Goal: Information Seeking & Learning: Learn about a topic

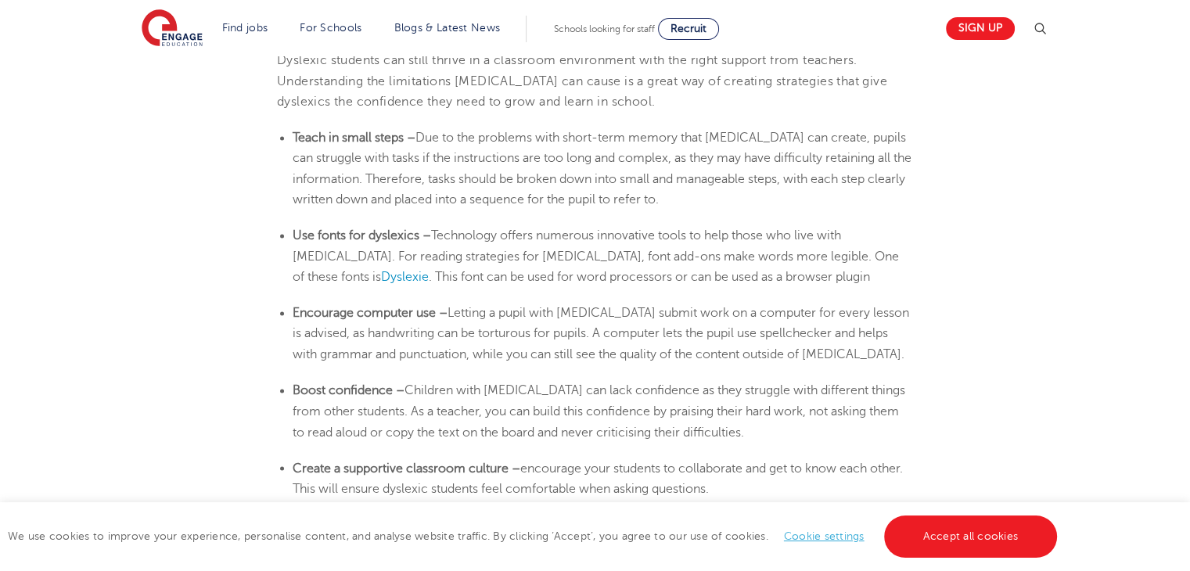
scroll to position [2577, 0]
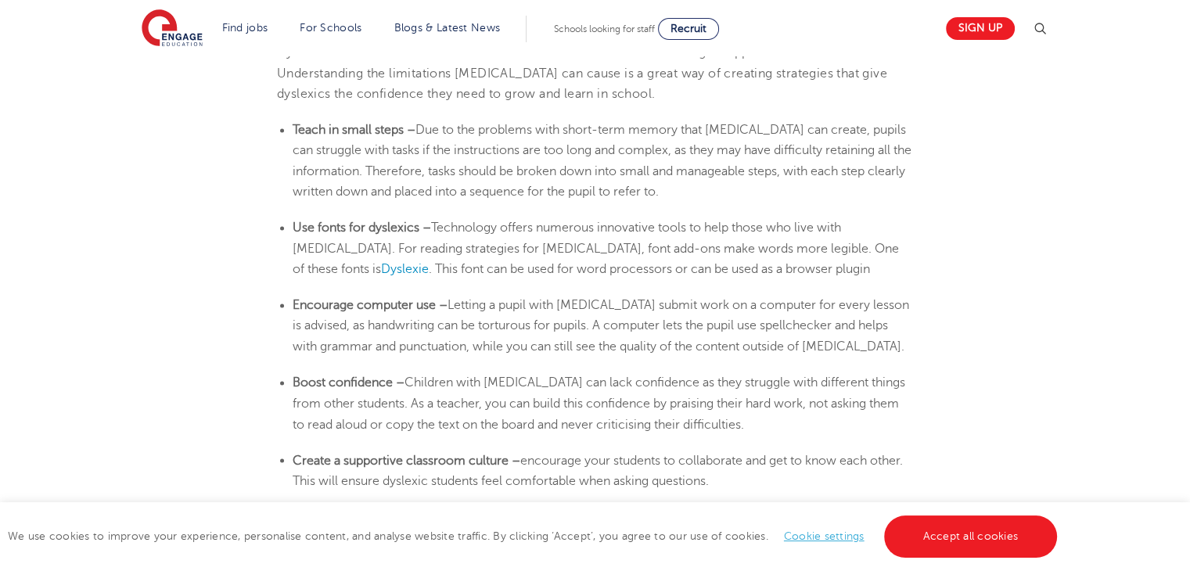
click at [329, 221] on b "Use fonts for dyslexics –" at bounding box center [362, 228] width 139 height 14
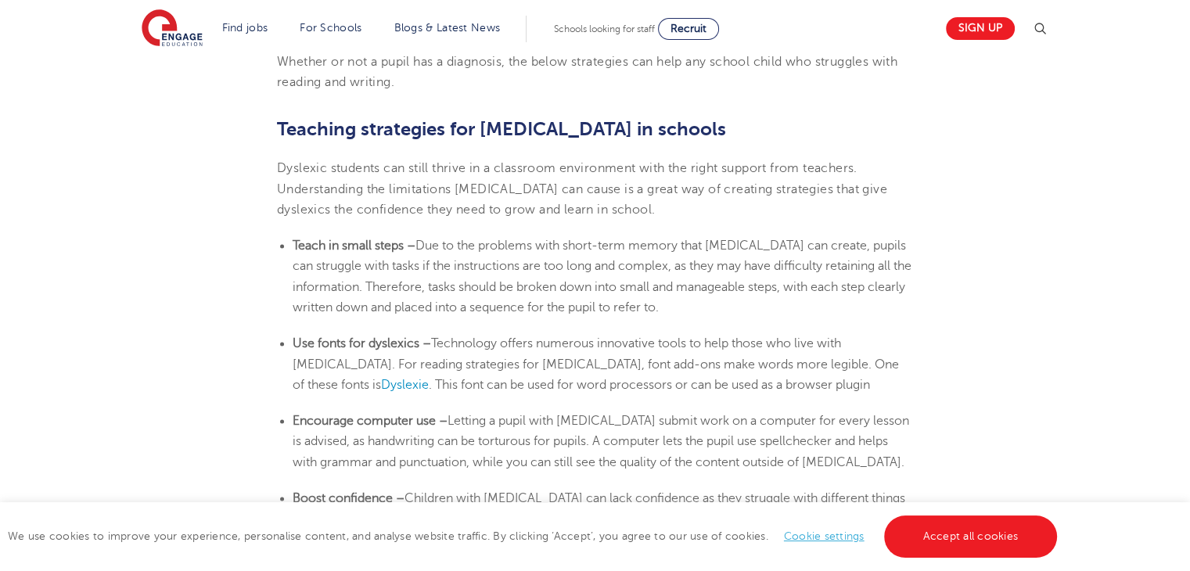
scroll to position [2451, 0]
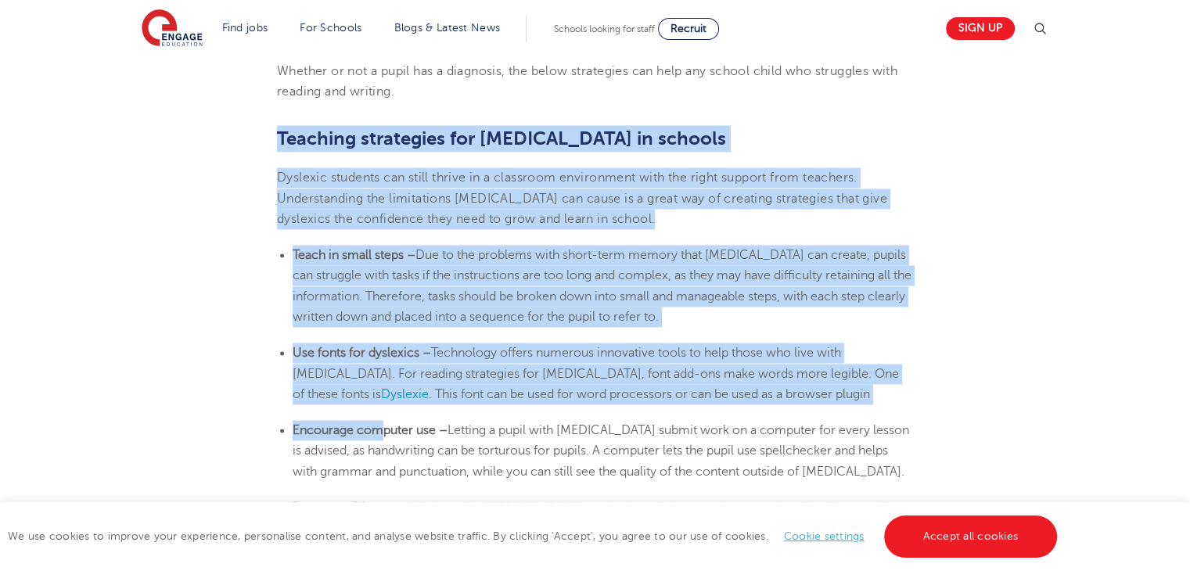
drag, startPoint x: 279, startPoint y: 135, endPoint x: 385, endPoint y: 437, distance: 320.3
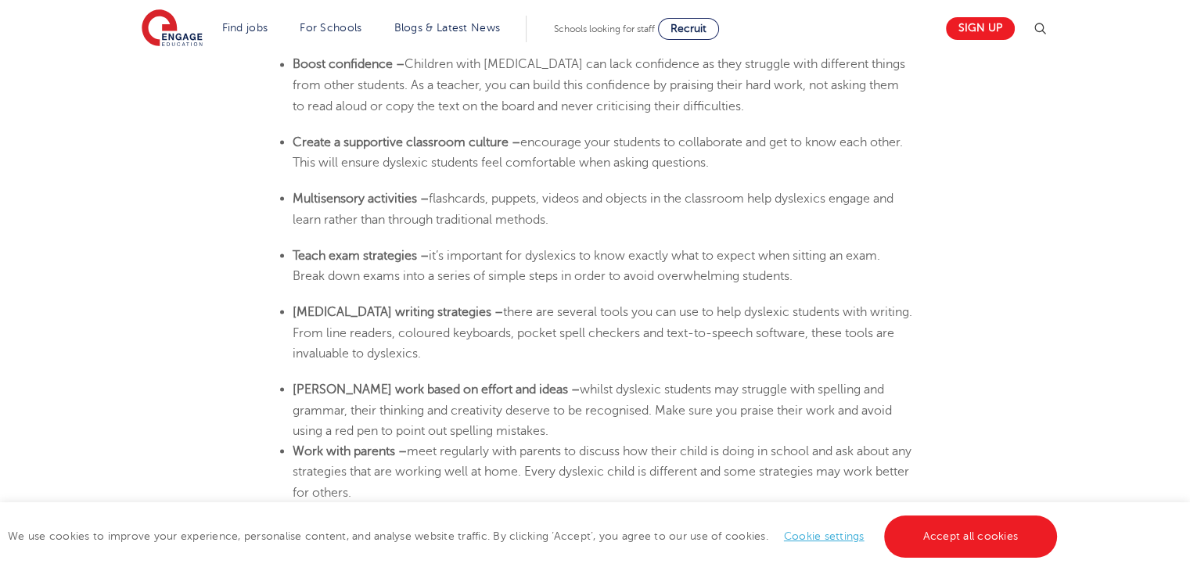
scroll to position [2896, 0]
click at [942, 546] on link "Accept all cookies" at bounding box center [971, 537] width 174 height 42
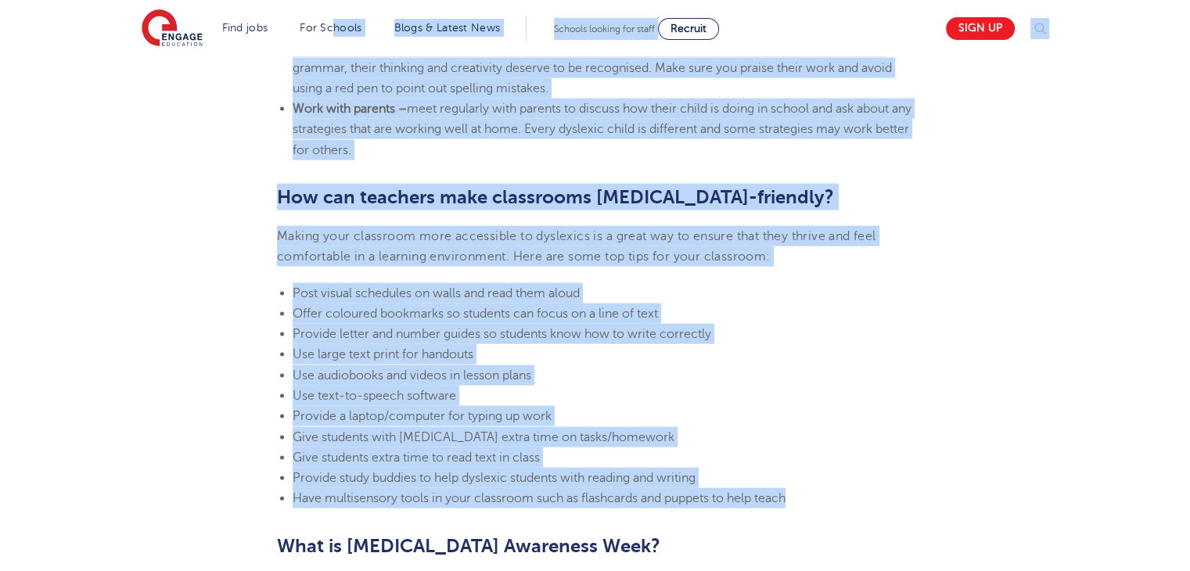
scroll to position [3235, 0]
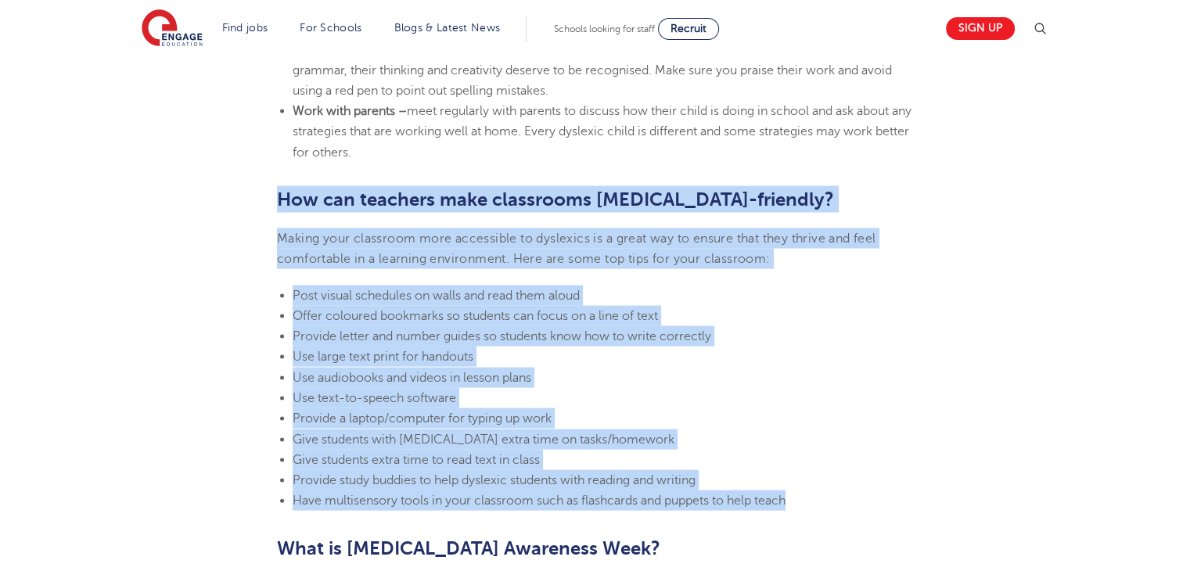
drag, startPoint x: 807, startPoint y: 495, endPoint x: 269, endPoint y: 192, distance: 617.5
copy section "How can teachers make classrooms dyslexia-friendly? Making your classroom more …"
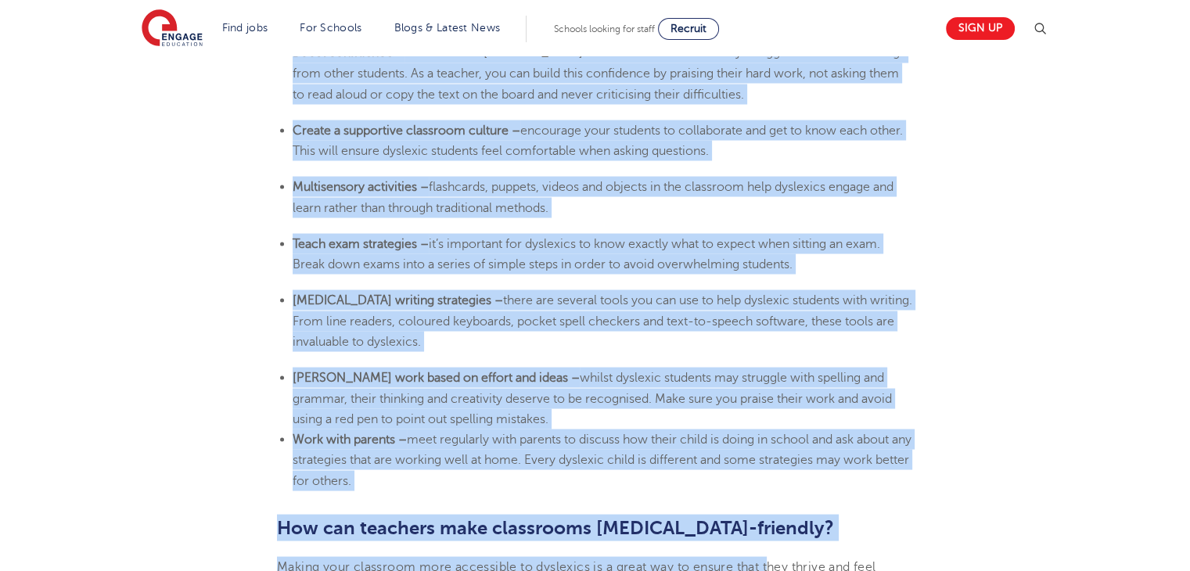
scroll to position [2948, 0]
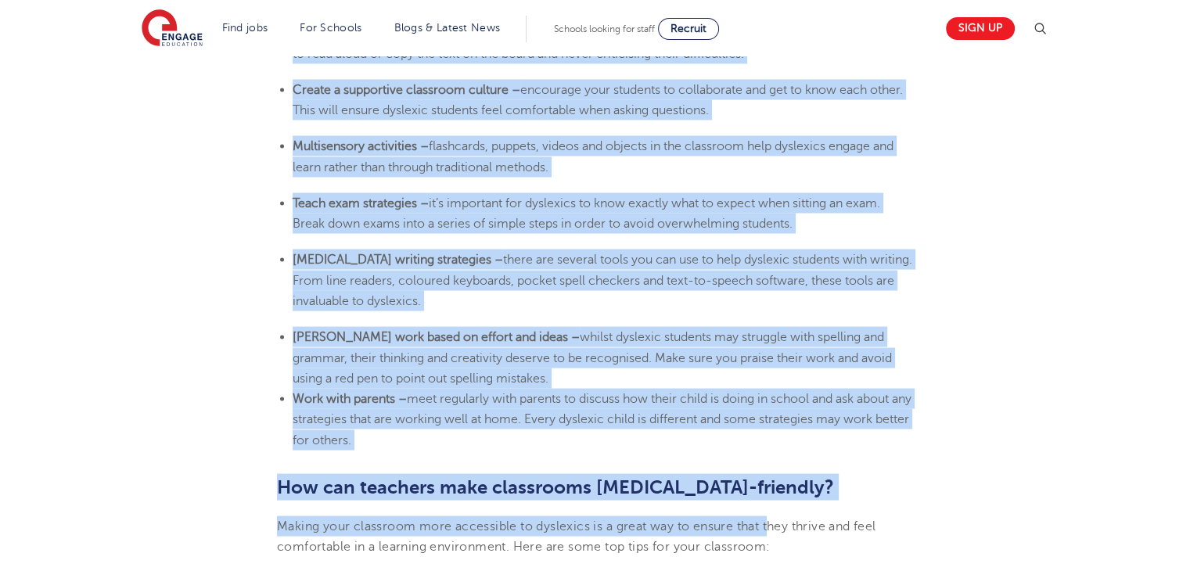
drag, startPoint x: 276, startPoint y: 128, endPoint x: 501, endPoint y: 443, distance: 386.6
copy section "Teaching strategies for dyslexia in schools Dyslexic students can still thrive …"
click at [649, 308] on li "Dyslexia writing strategies – there are several tools you can use to help dysle…" at bounding box center [603, 280] width 621 height 62
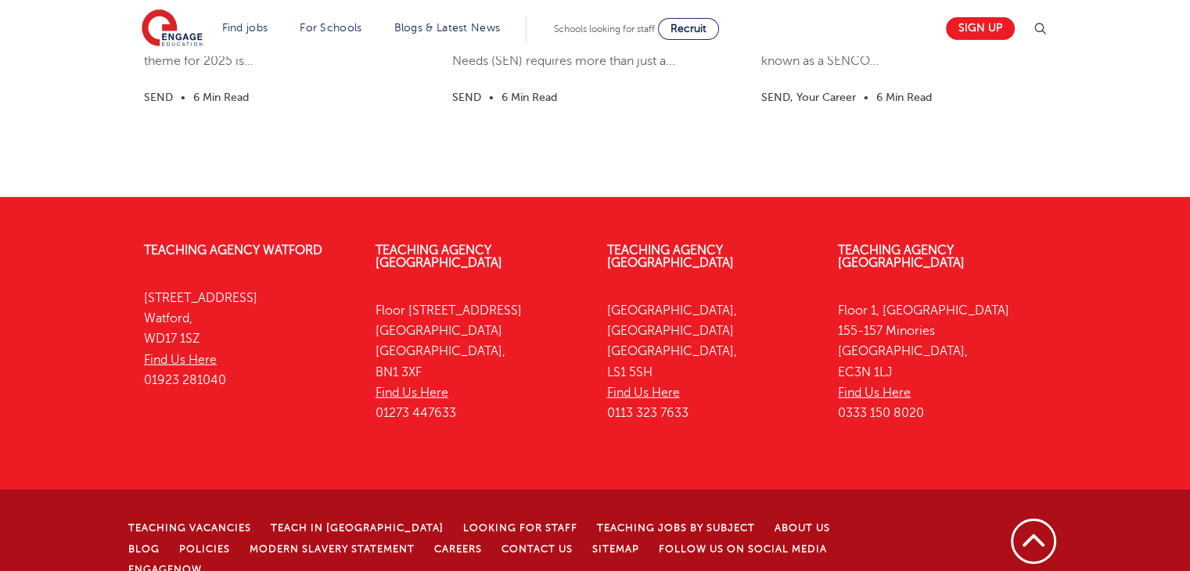
scroll to position [4811, 0]
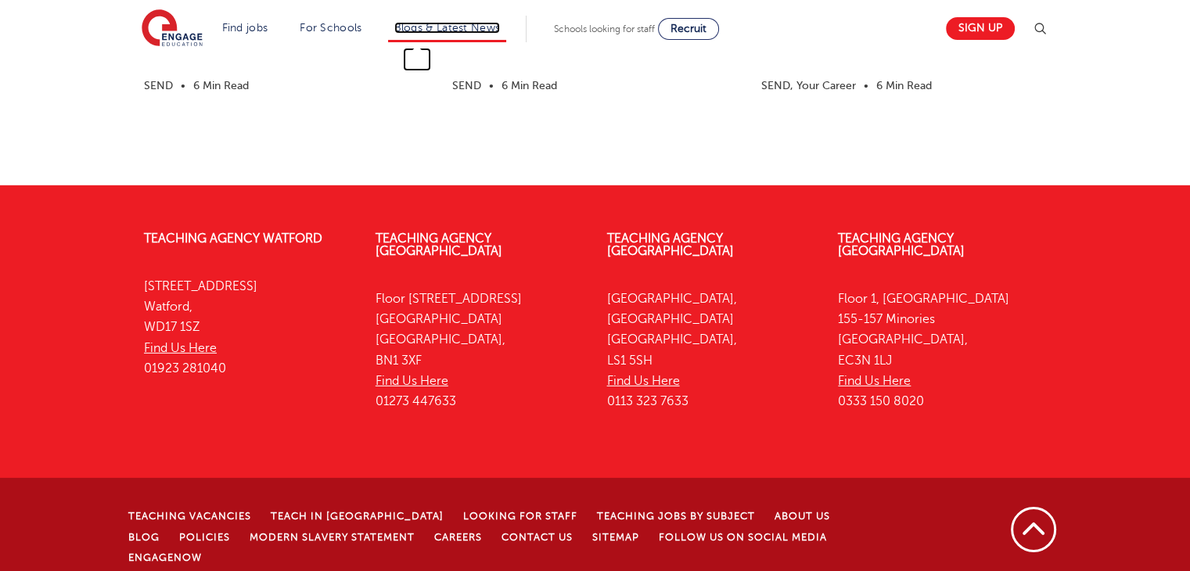
click at [454, 28] on link "Blogs & Latest News" at bounding box center [447, 28] width 106 height 12
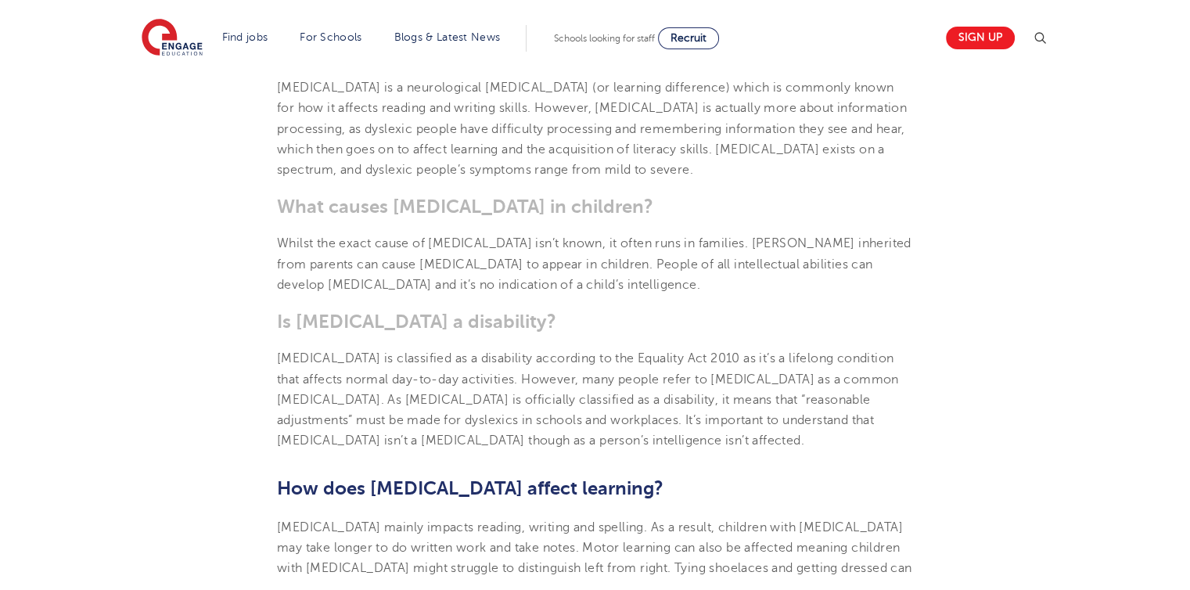
scroll to position [661, 0]
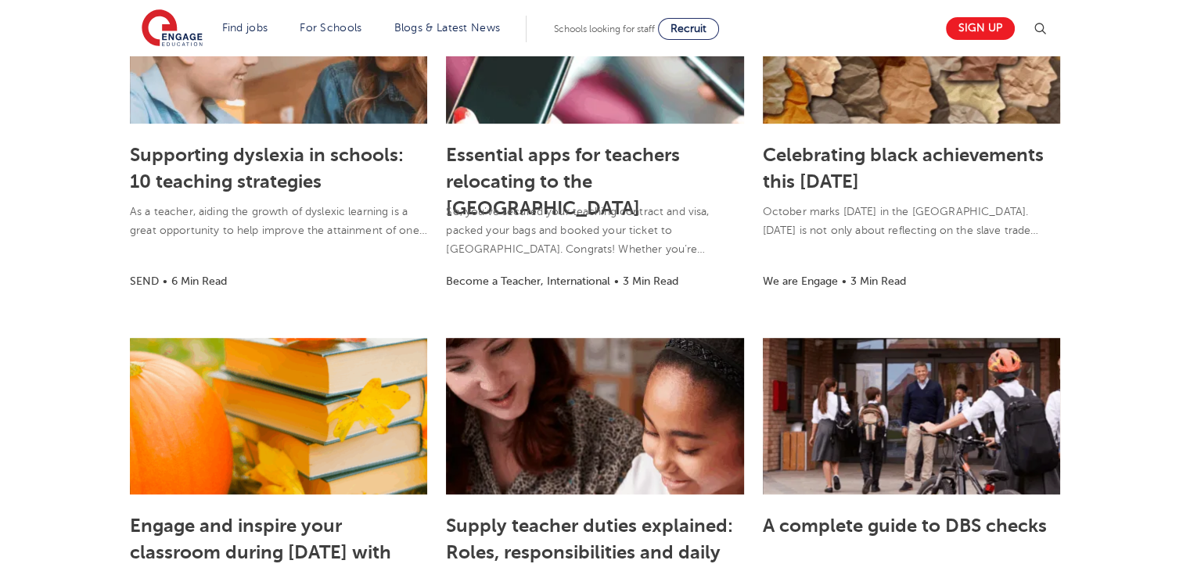
scroll to position [878, 0]
